Goal: Transaction & Acquisition: Purchase product/service

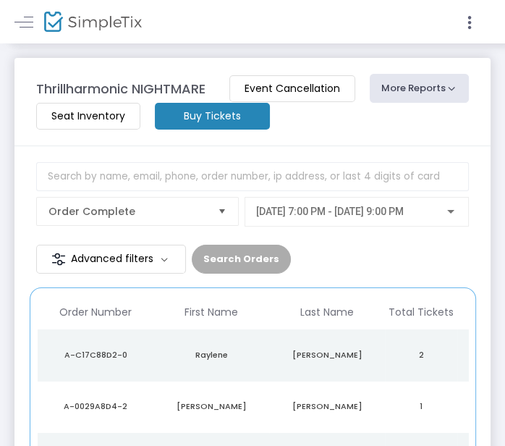
click at [229, 119] on m-button "Buy Tickets" at bounding box center [212, 116] width 115 height 27
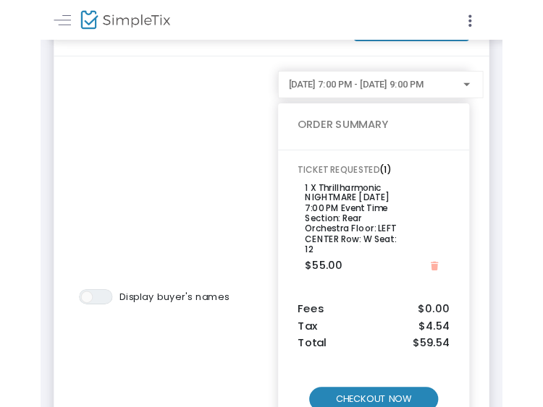
scroll to position [111, 0]
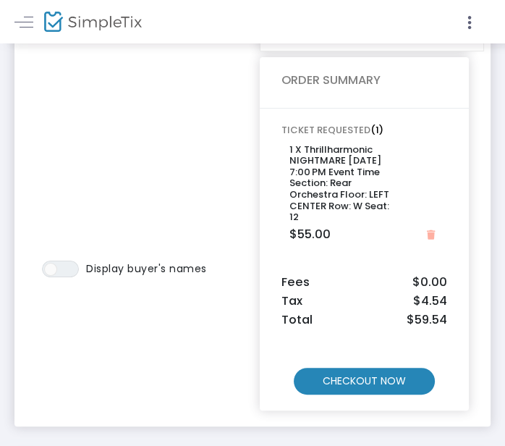
click at [390, 445] on div "Thrillharmonic NIGHTMARE < View Orders ON OFF Display buyer's names [DATE] 7:00…" at bounding box center [252, 201] width 505 height 538
click at [385, 445] on div "Thrillharmonic NIGHTMARE < View Orders ON OFF Display buyer's names [DATE] 7:00…" at bounding box center [252, 201] width 505 height 538
click at [384, 445] on div "Thrillharmonic NIGHTMARE < View Orders ON OFF Display buyer's names [DATE] 7:00…" at bounding box center [252, 201] width 505 height 538
click at [379, 445] on div "Thrillharmonic NIGHTMARE < View Orders ON OFF Display buyer's names [DATE] 7:00…" at bounding box center [252, 201] width 505 height 538
click at [363, 445] on div "Thrillharmonic NIGHTMARE < View Orders ON OFF Display buyer's names [DATE] 7:00…" at bounding box center [252, 201] width 505 height 538
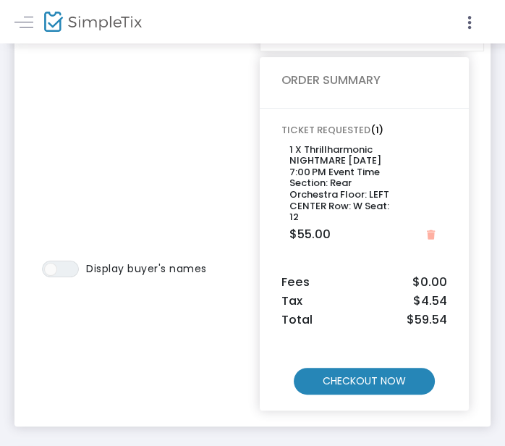
click at [381, 445] on div "Thrillharmonic NIGHTMARE < View Orders ON OFF Display buyer's names [DATE] 7:00…" at bounding box center [252, 201] width 505 height 538
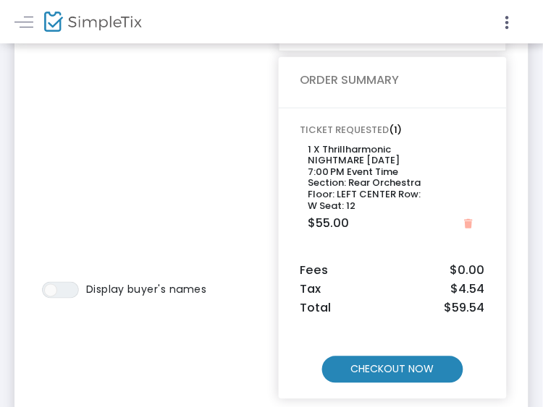
click at [414, 439] on div "Thrillharmonic NIGHTMARE < View Orders ON OFF Display buyer's names [DATE] 7:00…" at bounding box center [271, 195] width 543 height 527
click at [389, 441] on div "Thrillharmonic NIGHTMARE < View Orders ON OFF Display buyer's names [DATE] 7:00…" at bounding box center [271, 195] width 543 height 527
click at [394, 441] on div "Thrillharmonic NIGHTMARE < View Orders ON OFF Display buyer's names [DATE] 7:00…" at bounding box center [271, 195] width 543 height 527
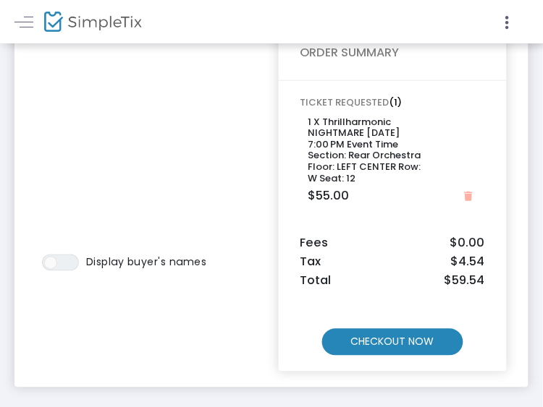
click at [399, 412] on div "Thrillharmonic NIGHTMARE < View Orders ON OFF Display buyer's names [DATE] 7:00…" at bounding box center [271, 167] width 543 height 527
click at [425, 410] on div "Thrillharmonic NIGHTMARE < View Orders ON OFF Display buyer's names [DATE] 7:00…" at bounding box center [271, 167] width 543 height 527
click at [397, 413] on div "Thrillharmonic NIGHTMARE < View Orders ON OFF Display buyer's names [DATE] 7:00…" at bounding box center [271, 167] width 543 height 527
click at [389, 415] on div "Thrillharmonic NIGHTMARE < View Orders ON OFF Display buyer's names [DATE] 7:00…" at bounding box center [271, 167] width 543 height 527
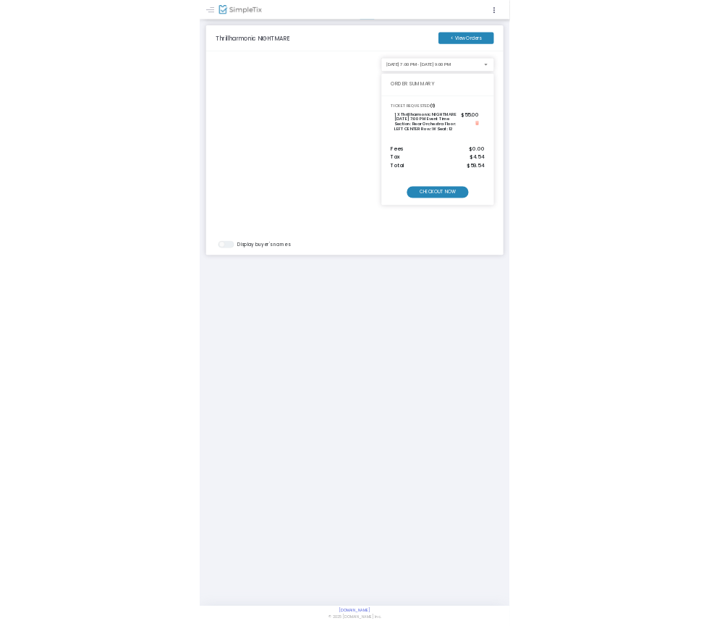
scroll to position [0, 0]
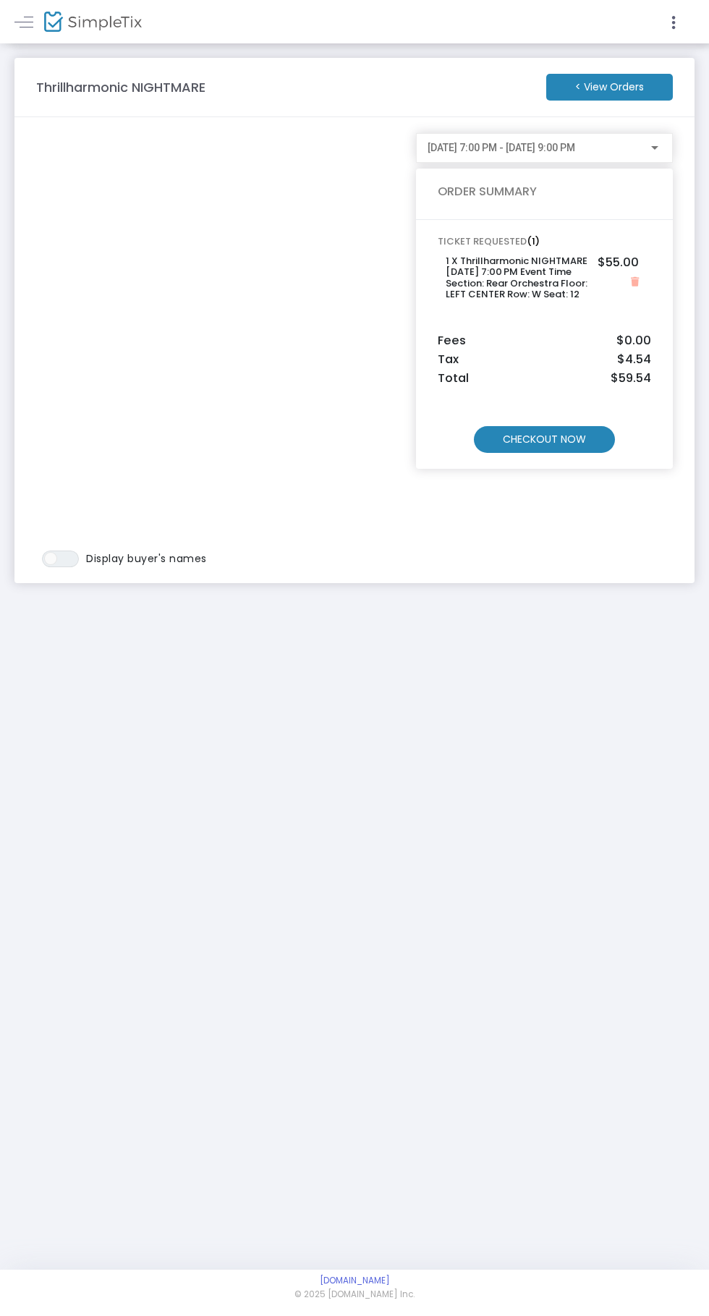
click at [504, 445] on m-button "CHECKOUT NOW" at bounding box center [544, 439] width 141 height 27
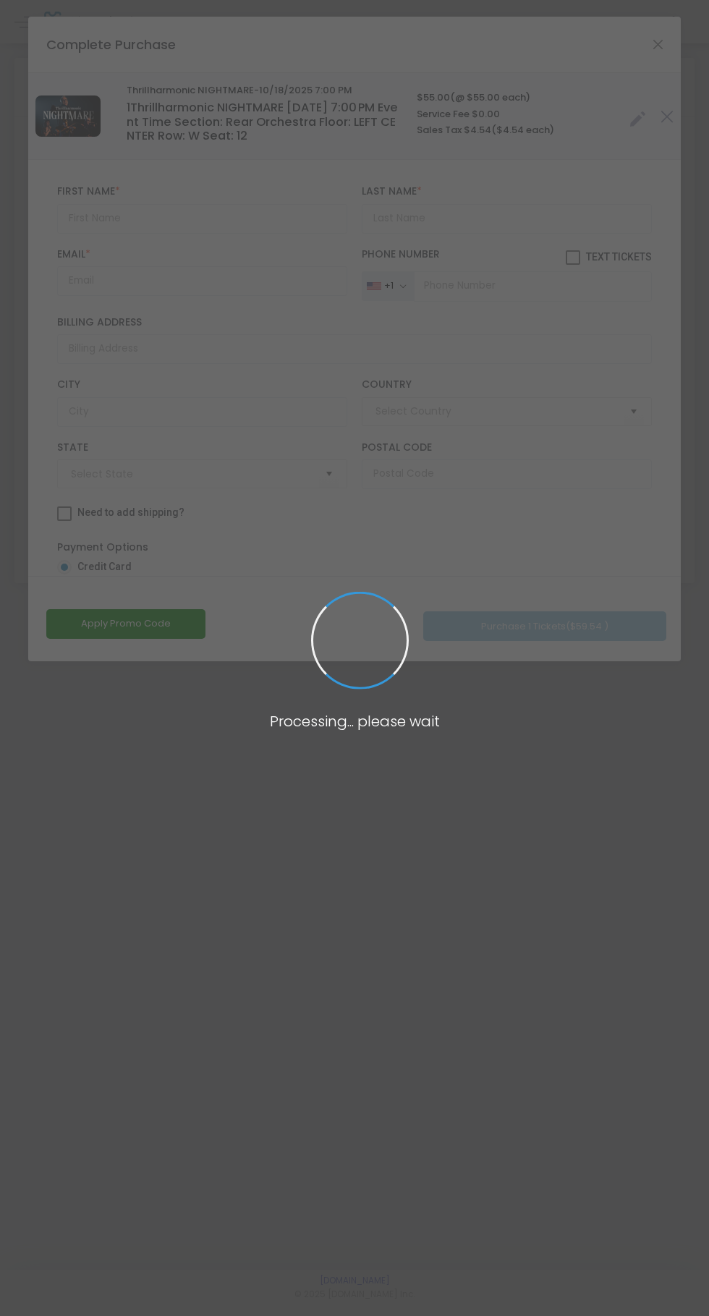
type input "[GEOGRAPHIC_DATA]"
type input "[US_STATE]"
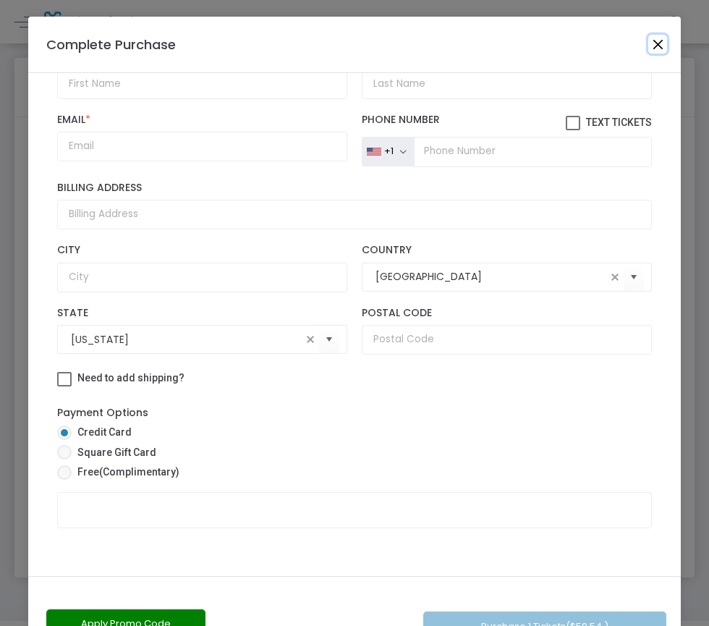
scroll to position [51, 0]
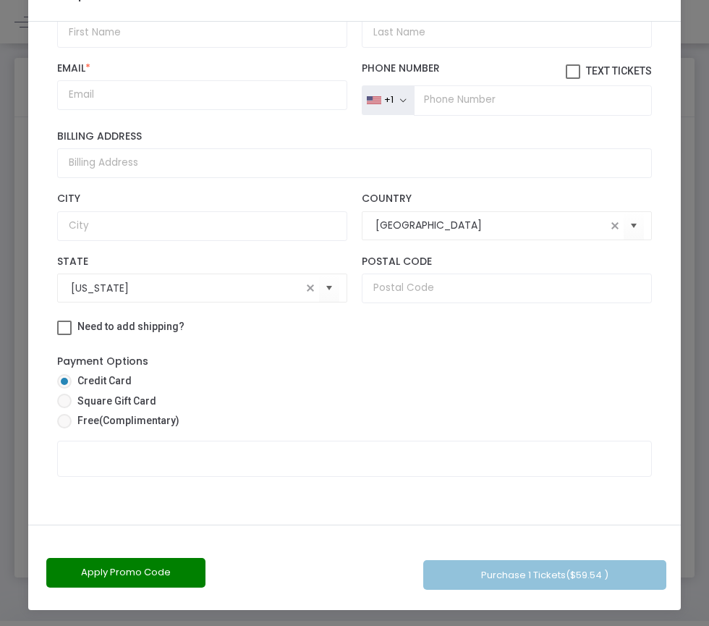
click at [64, 421] on span at bounding box center [64, 421] width 0 height 0
click at [64, 428] on input "Free (Complimentary)" at bounding box center [64, 428] width 1 height 1
radio input "true"
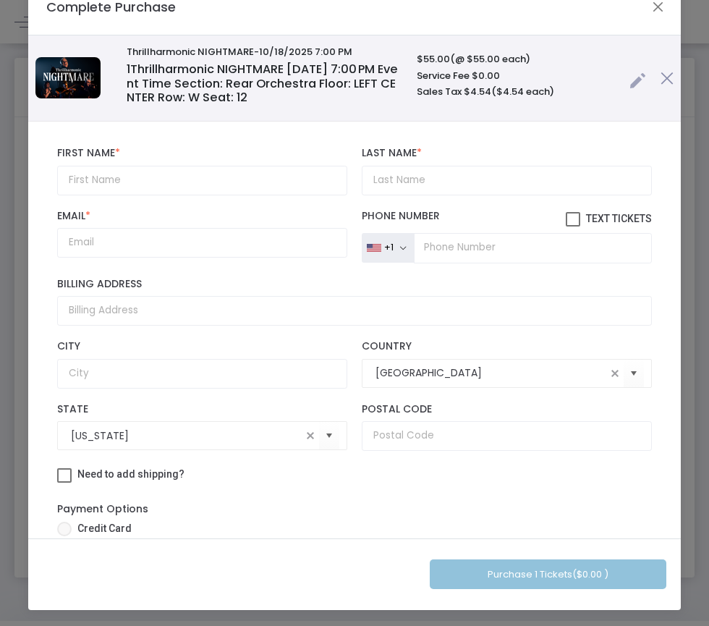
scroll to position [0, 0]
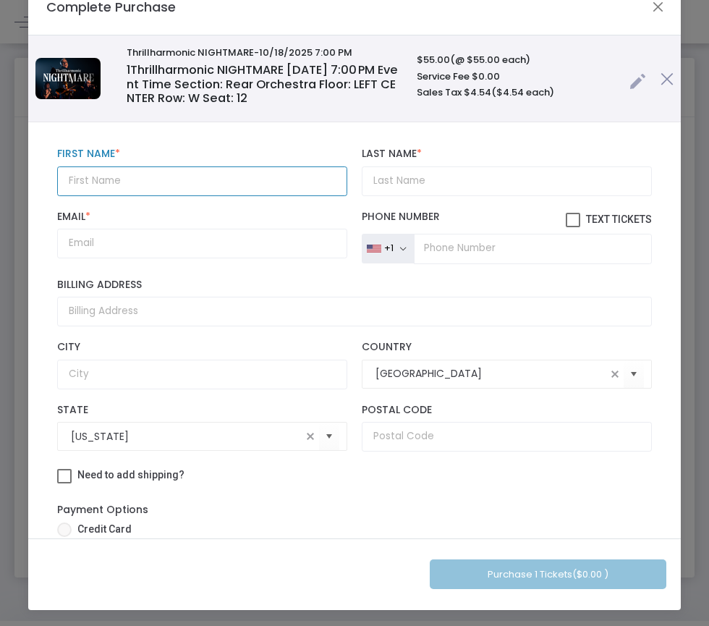
click at [238, 182] on input "text" at bounding box center [202, 181] width 290 height 30
type input "[PERSON_NAME]"
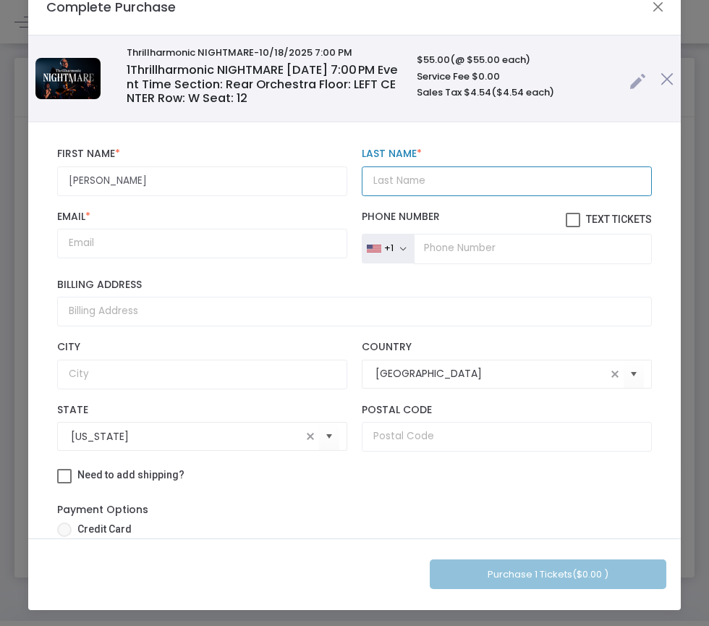
click at [468, 183] on input "Last Name *" at bounding box center [507, 181] width 290 height 30
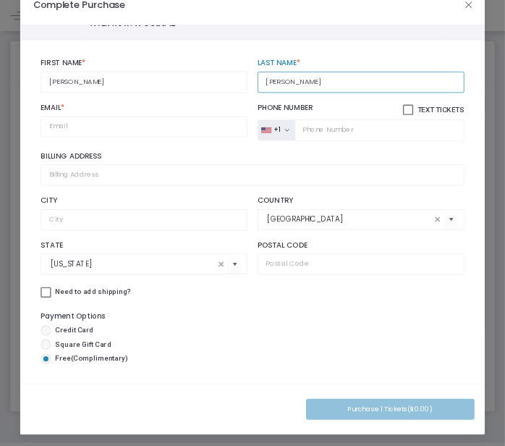
scroll to position [67, 0]
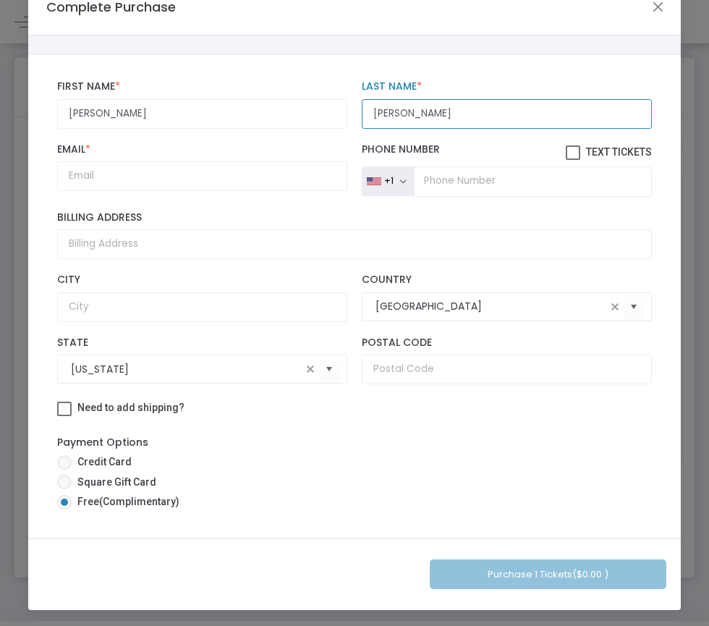
type input "[PERSON_NAME]"
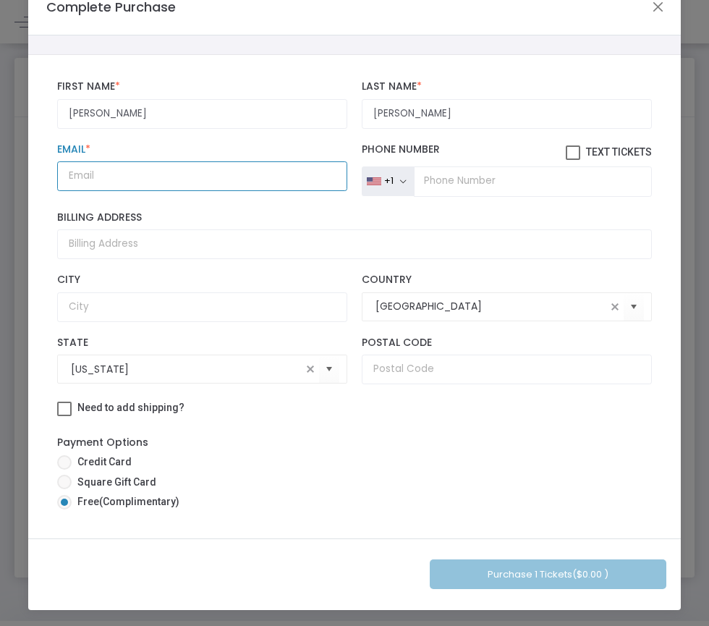
click at [116, 176] on input "Email *" at bounding box center [202, 176] width 290 height 30
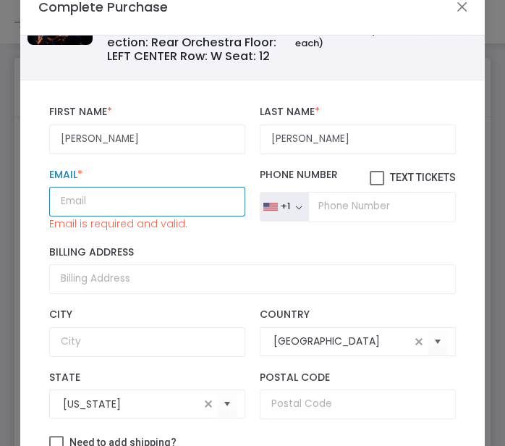
paste input "[EMAIL_ADDRESS][PERSON_NAME][DOMAIN_NAME]"
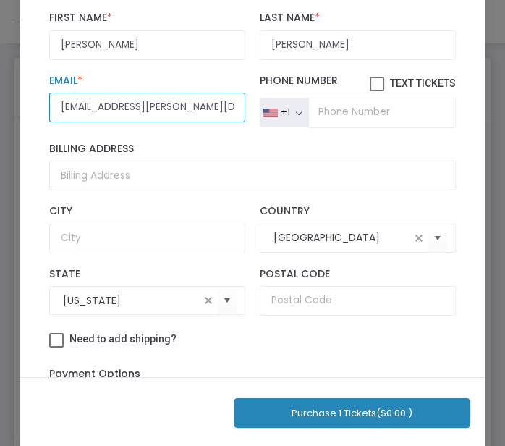
scroll to position [208, 0]
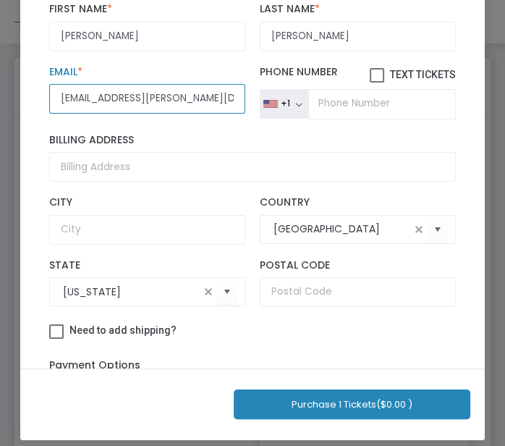
type input "[EMAIL_ADDRESS][PERSON_NAME][DOMAIN_NAME]"
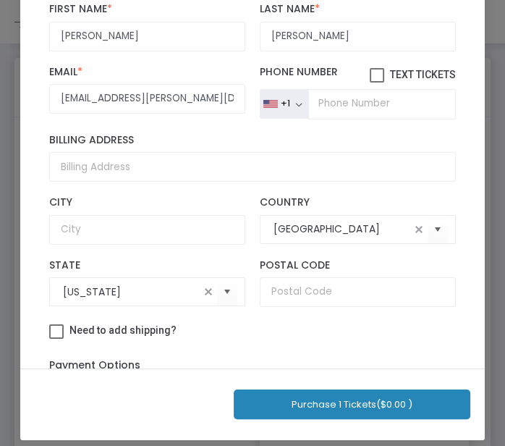
click at [391, 402] on span "($0.00 )" at bounding box center [394, 404] width 36 height 14
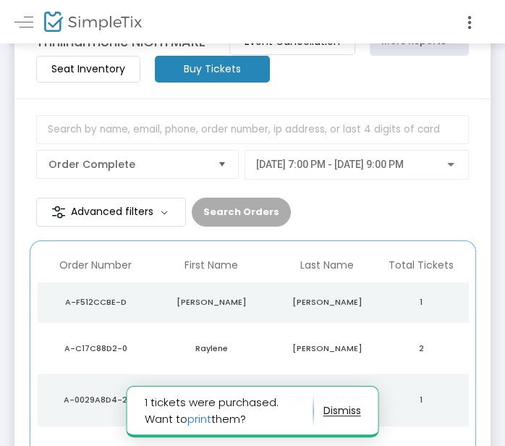
scroll to position [7, 0]
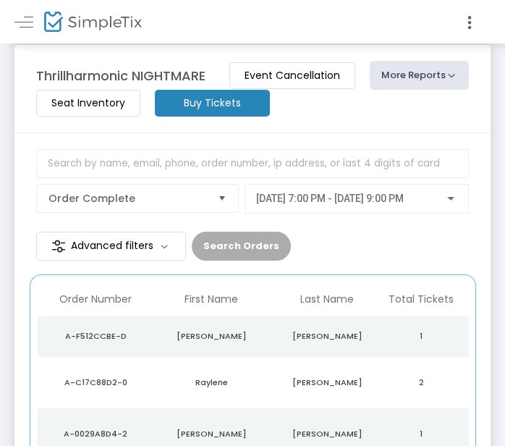
click at [339, 410] on button "button" at bounding box center [342, 410] width 38 height 23
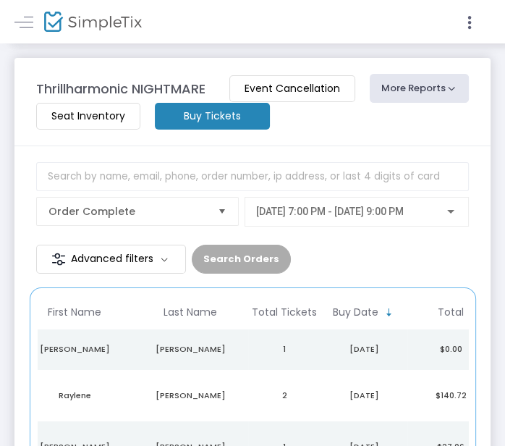
scroll to position [0, 0]
